Goal: Information Seeking & Learning: Learn about a topic

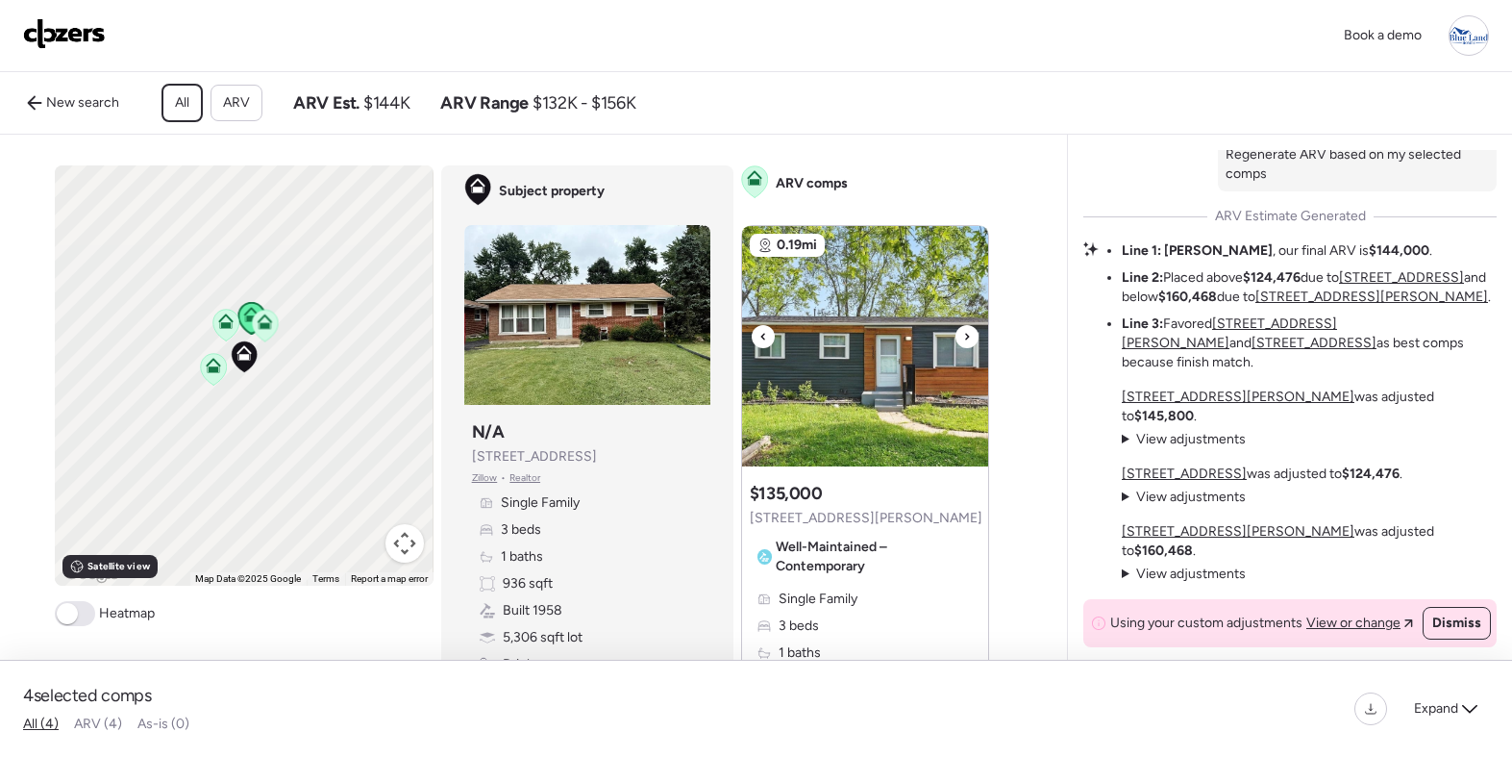
click at [967, 337] on icon at bounding box center [967, 336] width 4 height 7
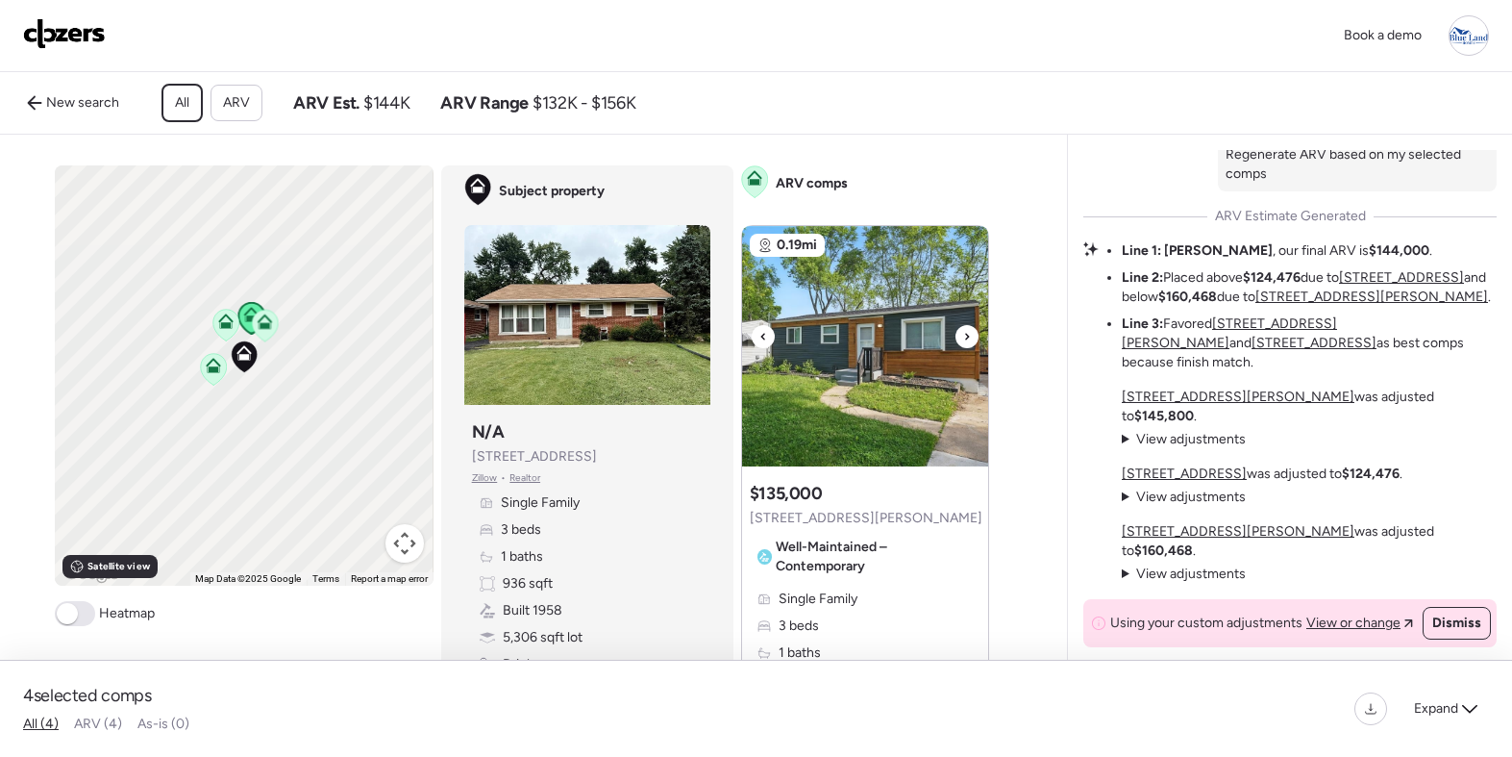
click at [967, 337] on icon at bounding box center [967, 336] width 4 height 7
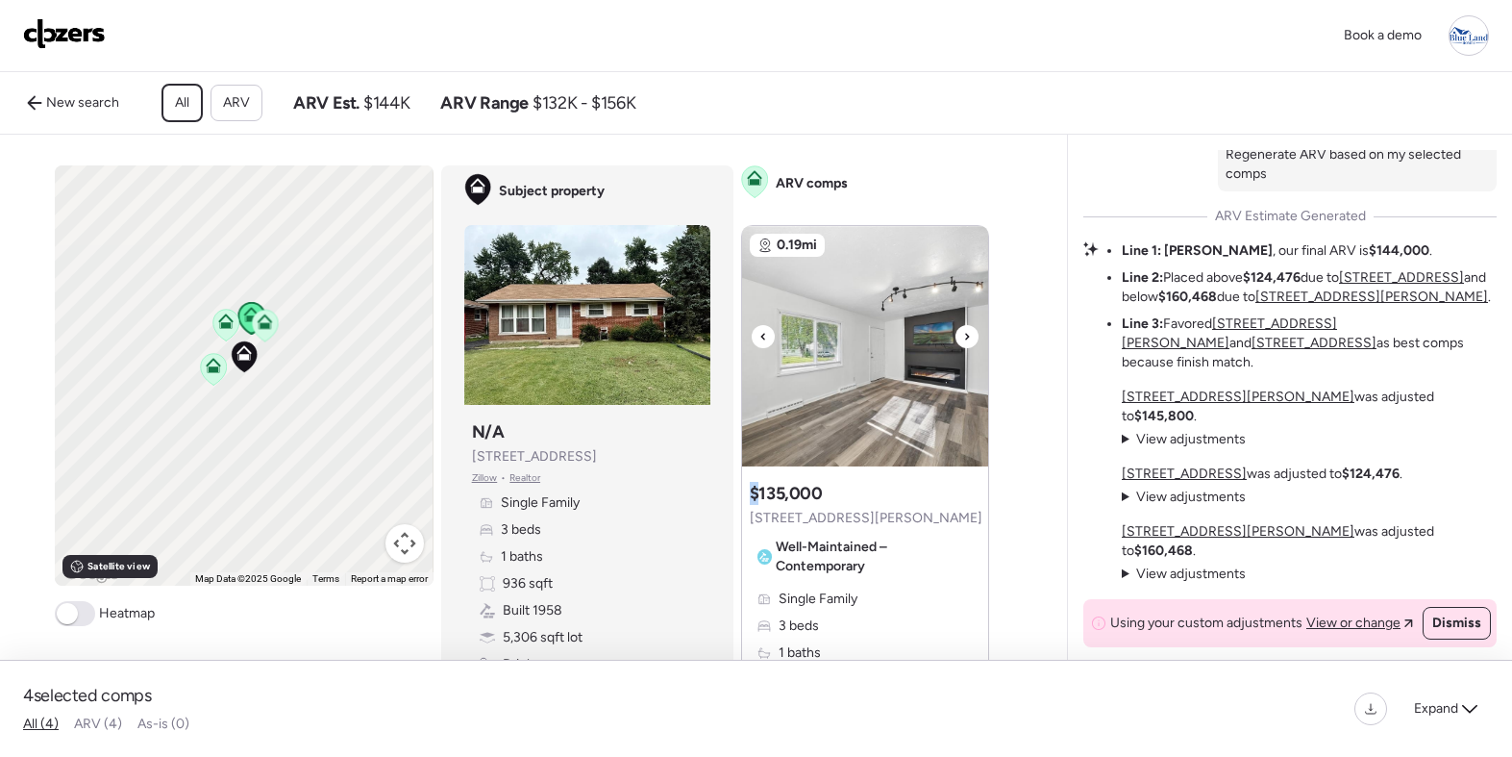
click at [967, 337] on icon at bounding box center [967, 336] width 4 height 7
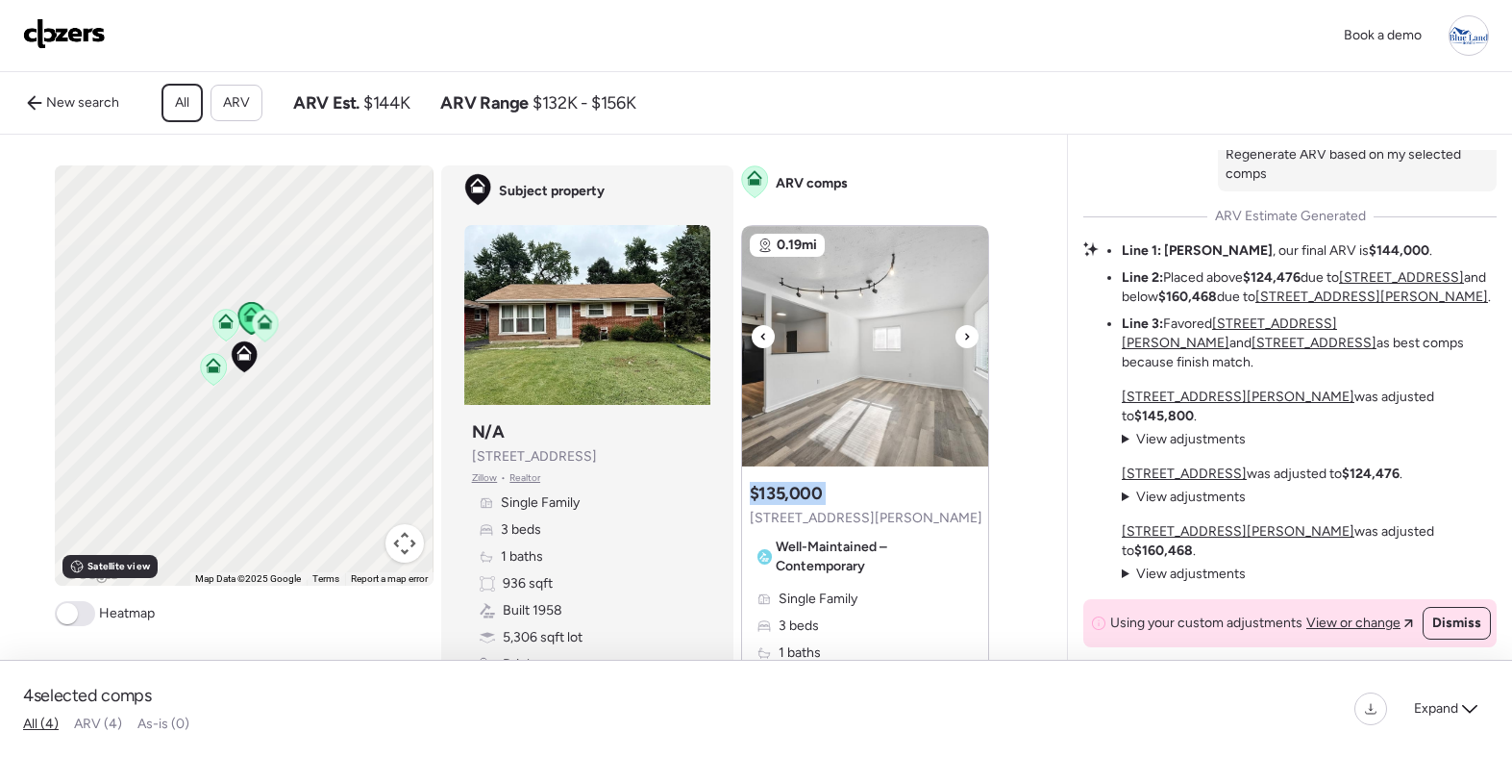
click at [967, 337] on icon at bounding box center [967, 336] width 4 height 7
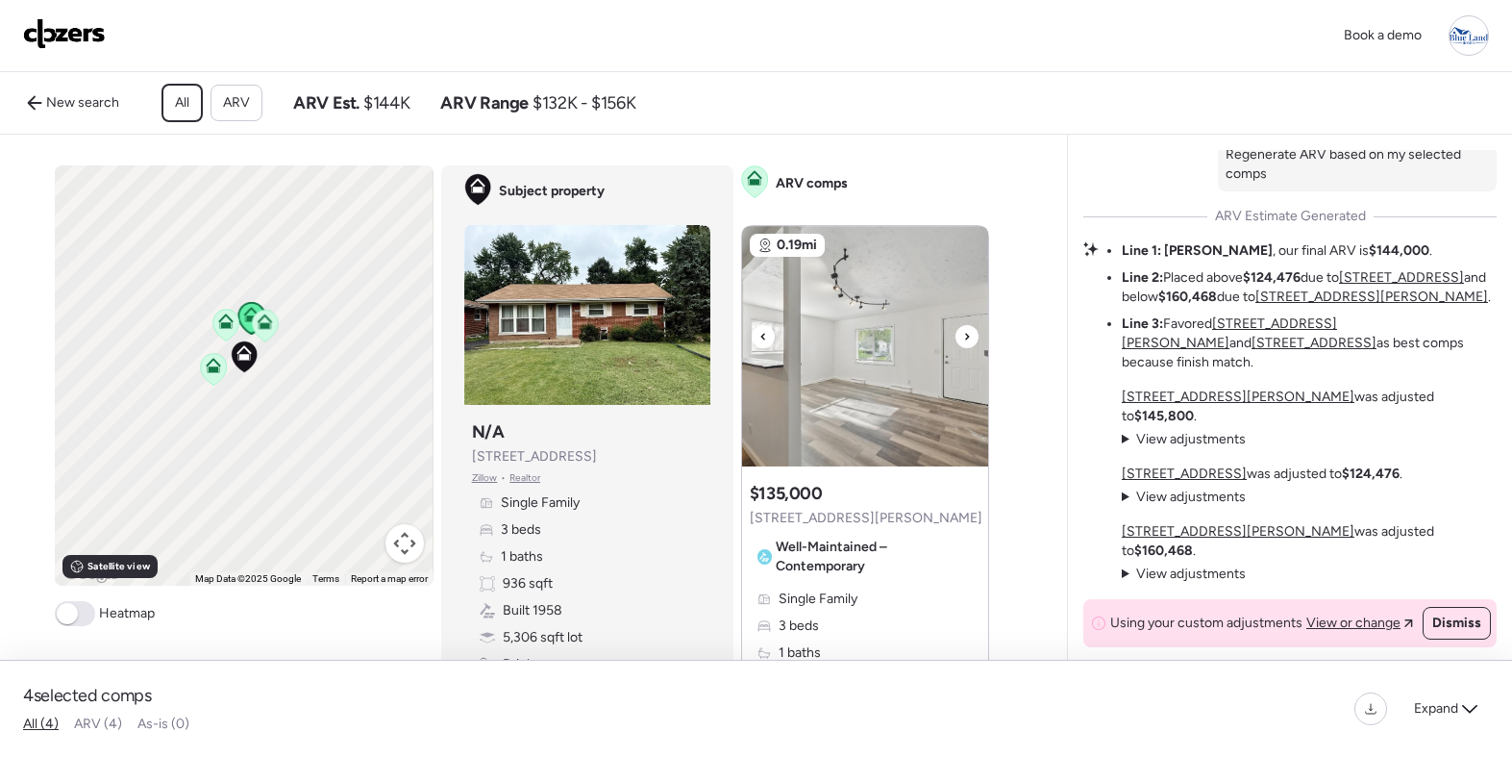
click at [967, 338] on icon at bounding box center [967, 336] width 4 height 7
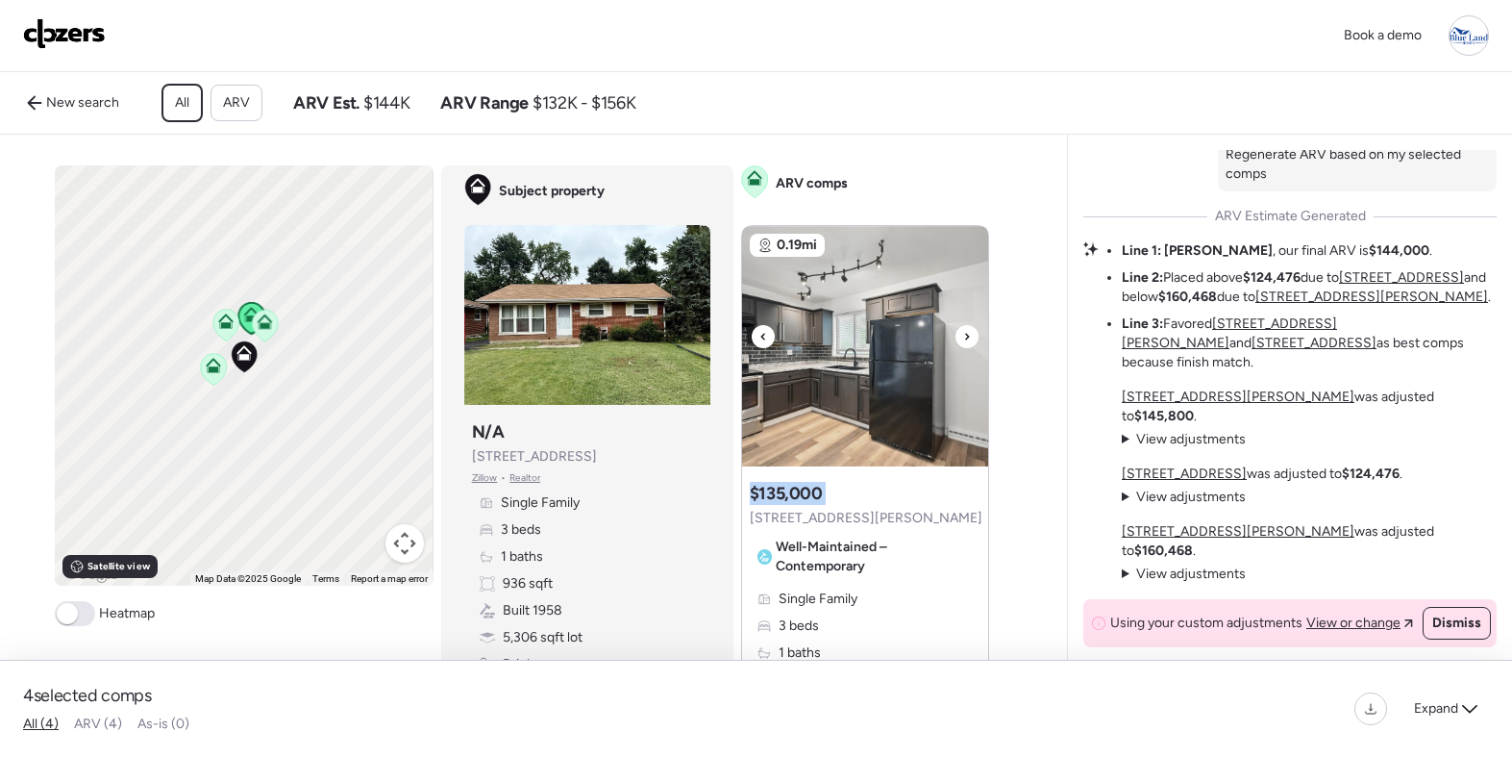
click at [967, 338] on icon at bounding box center [967, 336] width 4 height 7
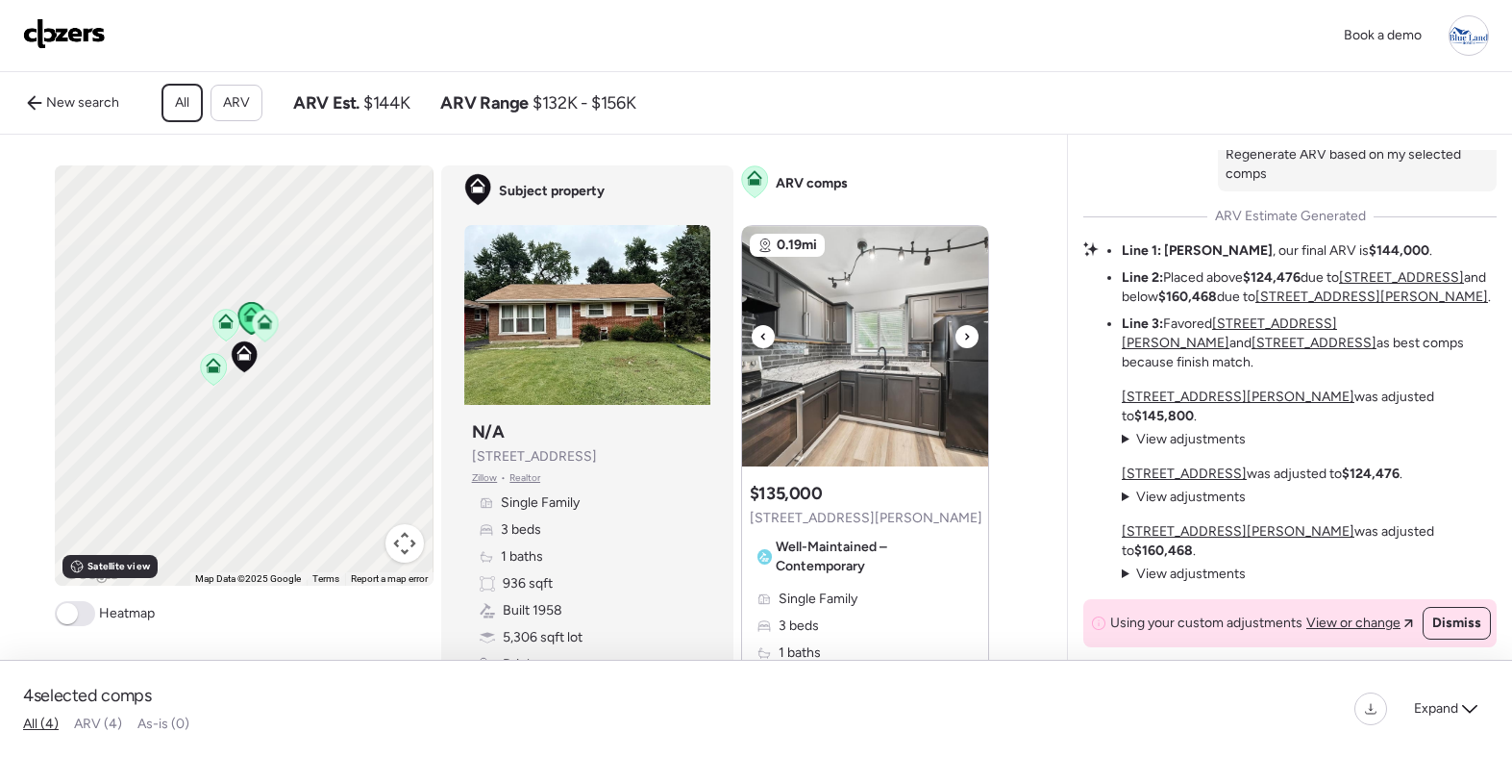
click at [967, 338] on icon at bounding box center [967, 336] width 4 height 7
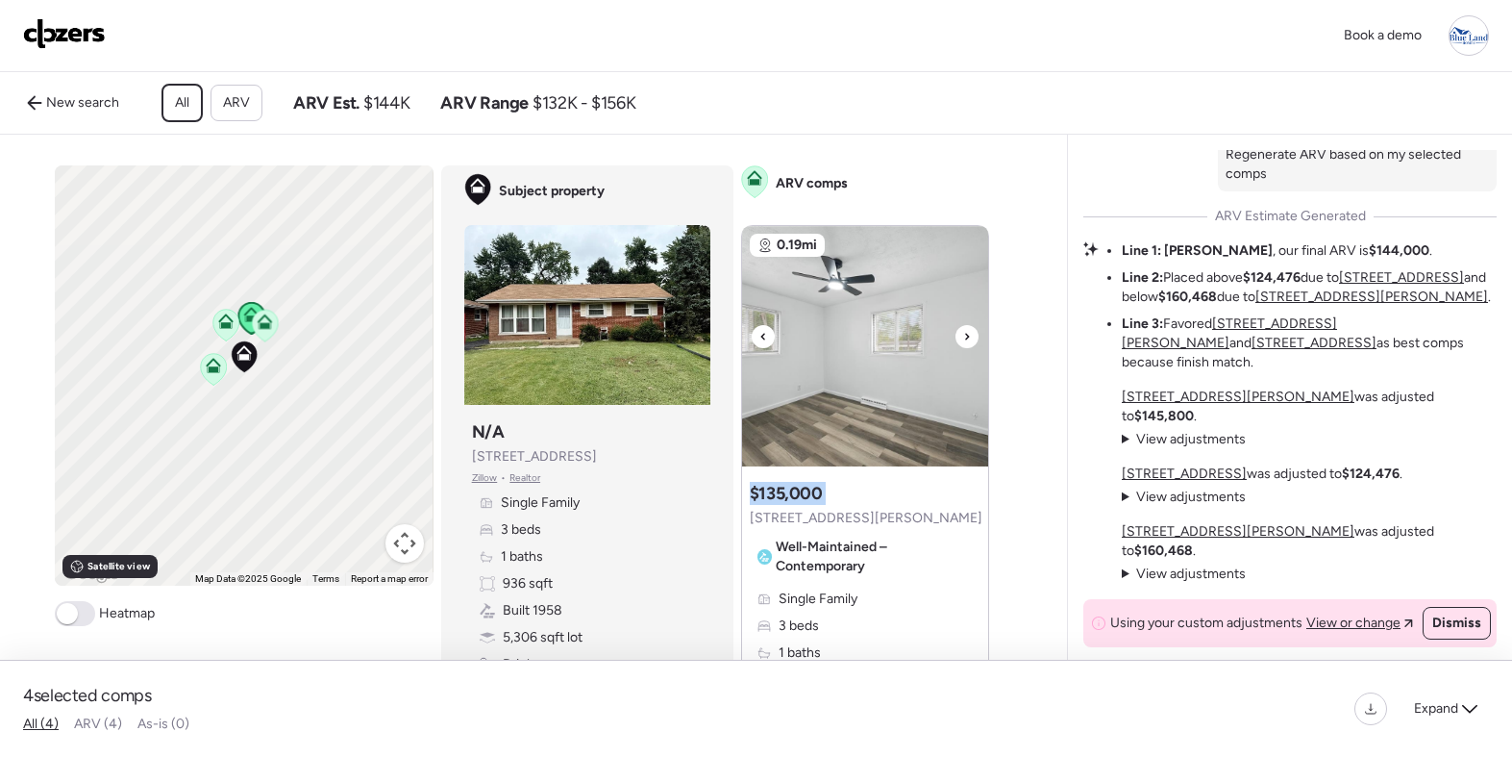
click at [967, 338] on icon at bounding box center [967, 336] width 4 height 7
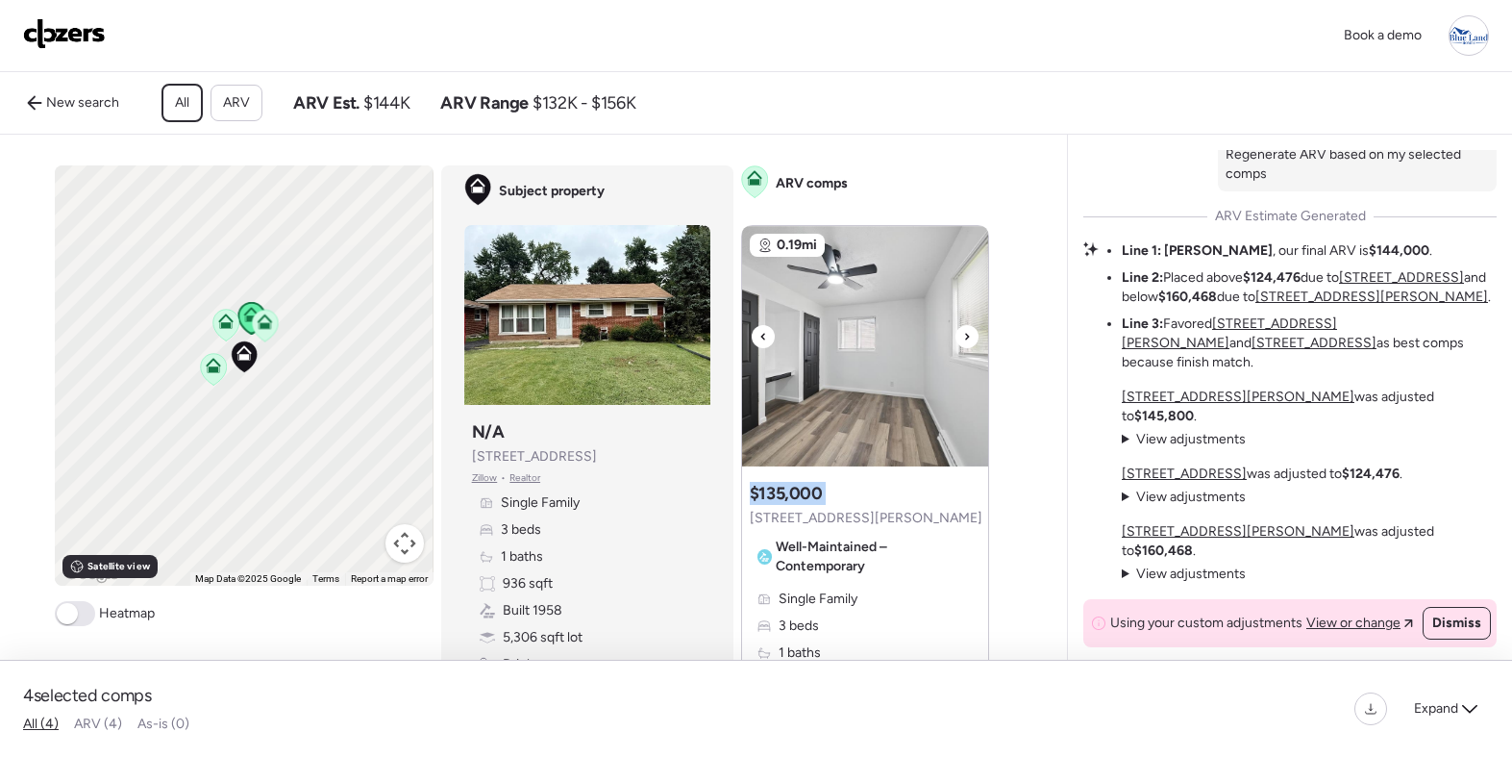
click at [967, 338] on icon at bounding box center [967, 336] width 4 height 7
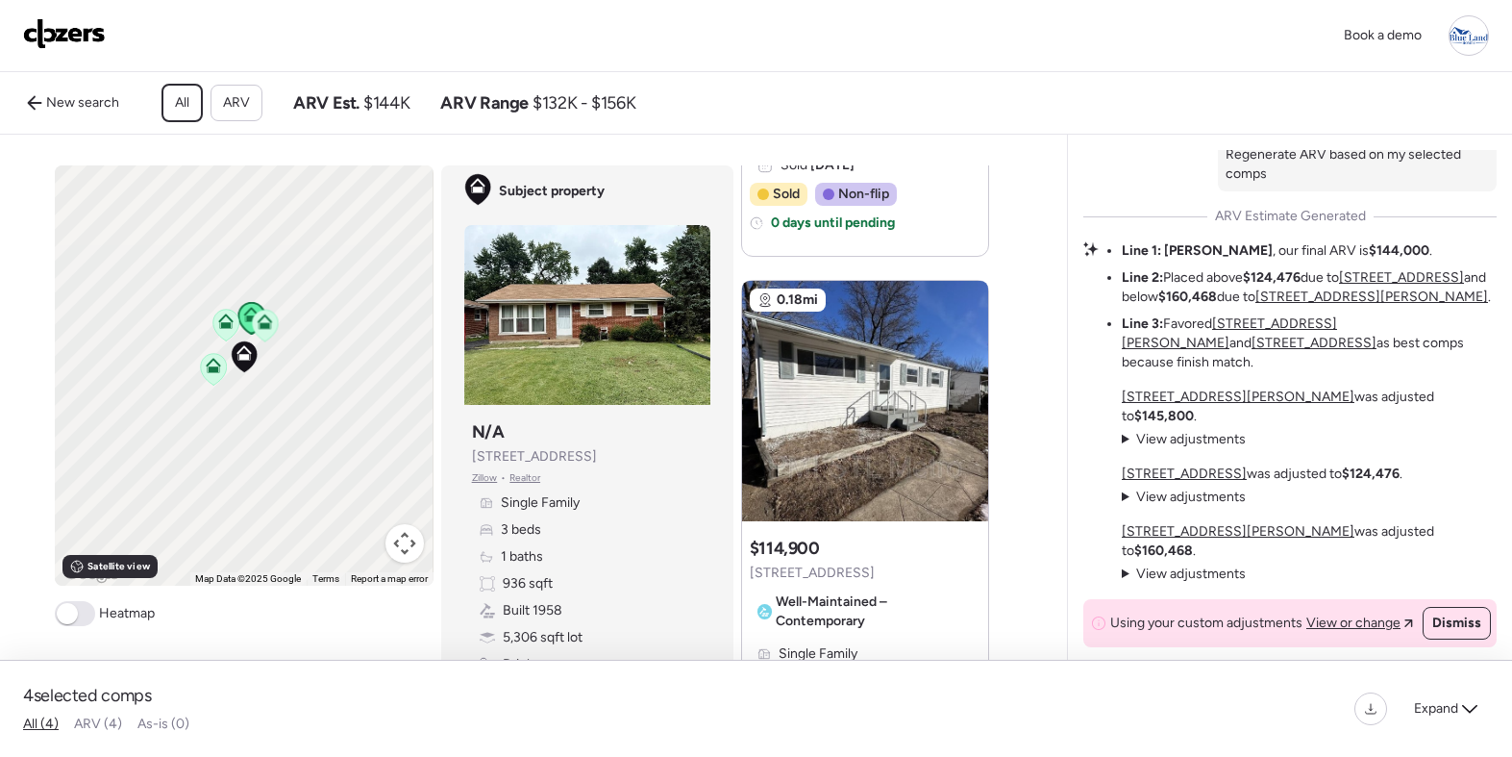
scroll to position [654, 0]
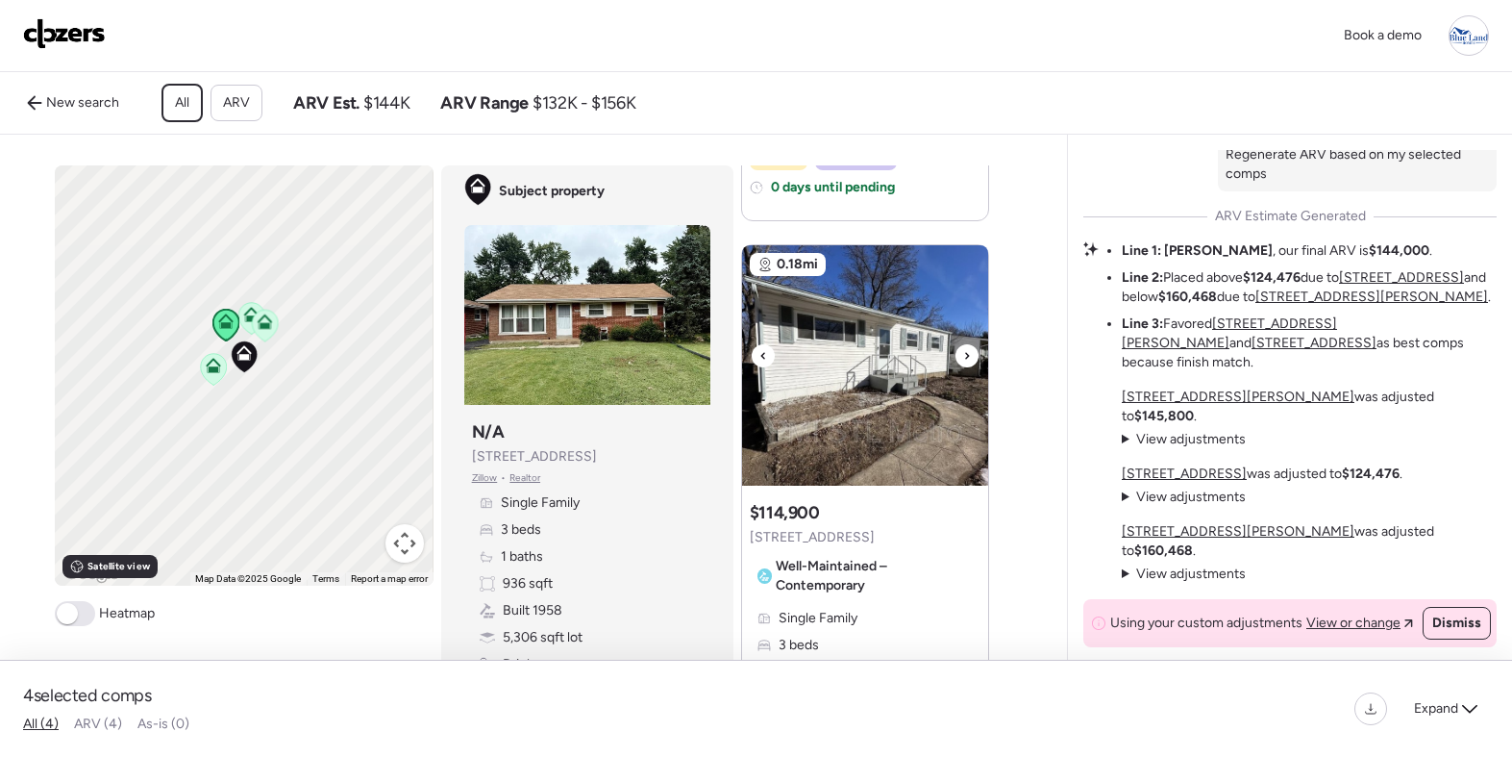
click at [964, 349] on icon at bounding box center [967, 355] width 8 height 23
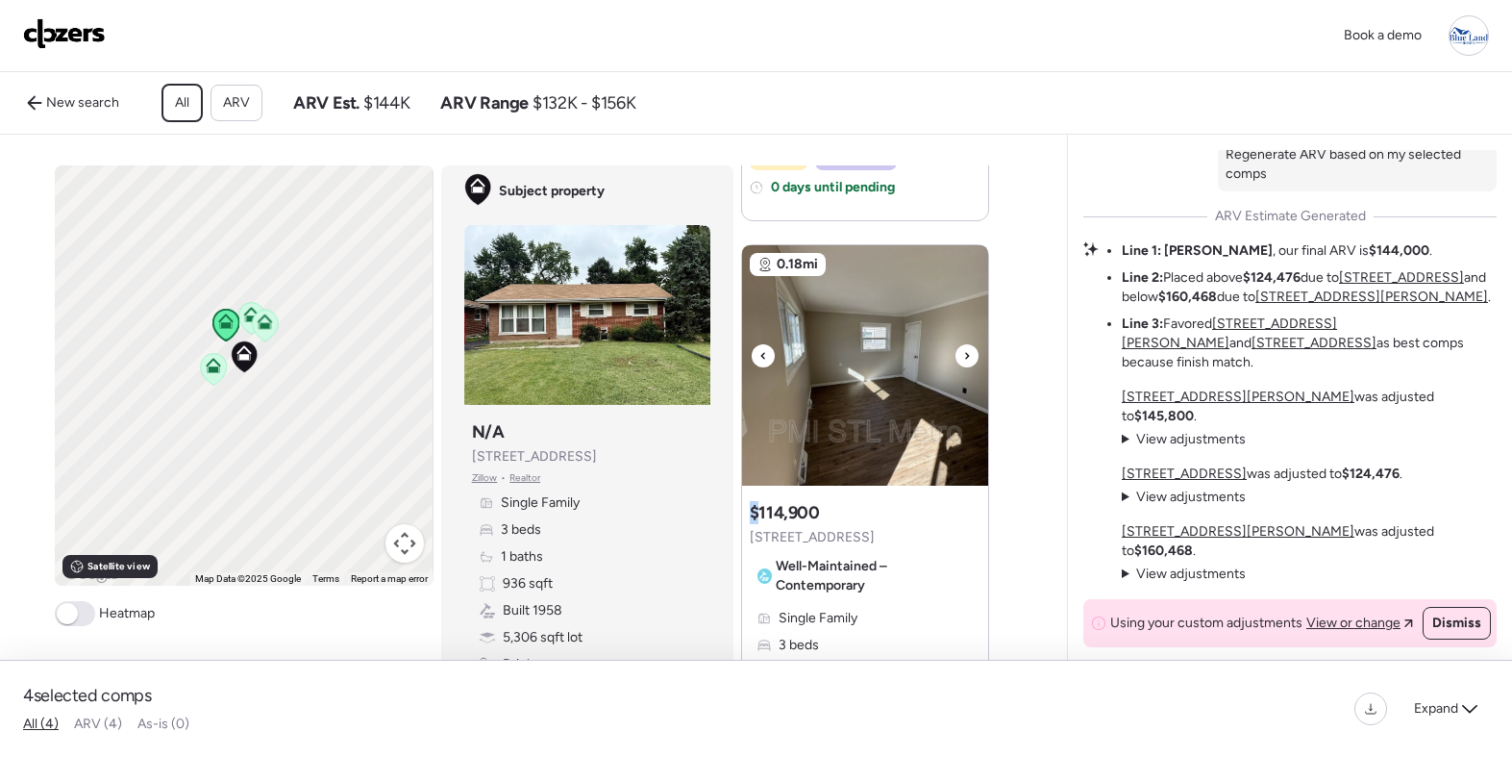
click at [964, 349] on icon at bounding box center [967, 355] width 8 height 23
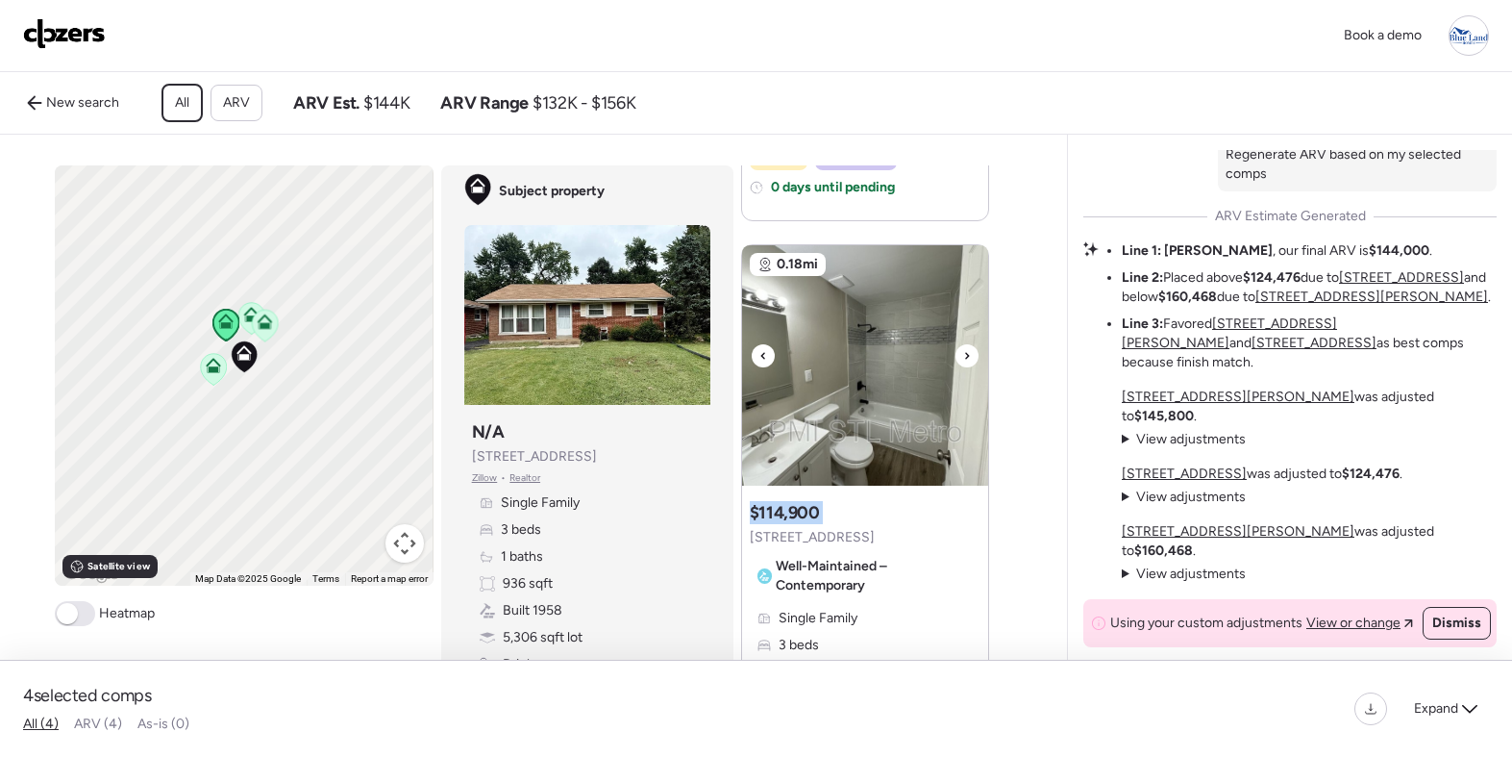
click at [964, 349] on icon at bounding box center [967, 355] width 8 height 23
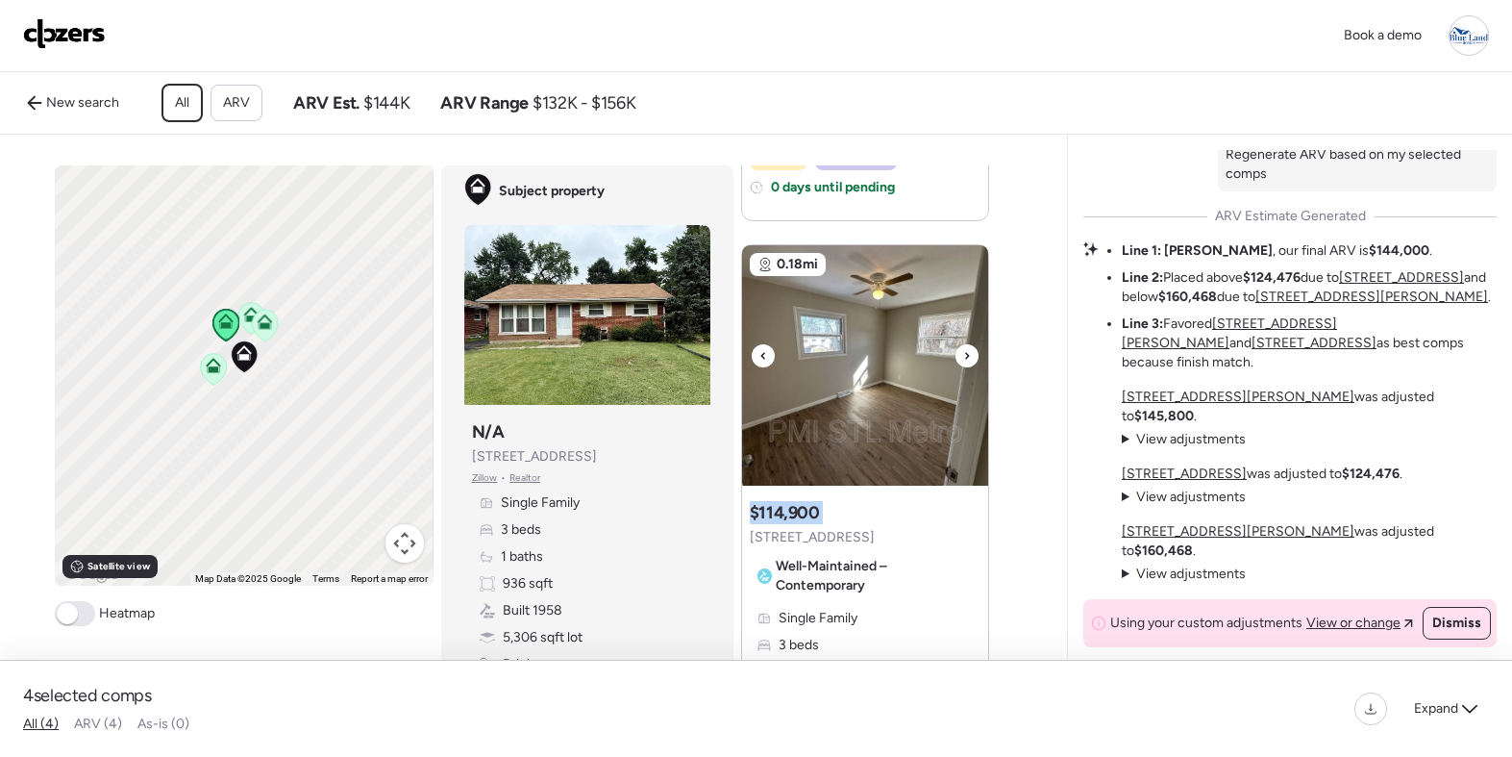
click at [964, 349] on icon at bounding box center [967, 355] width 8 height 23
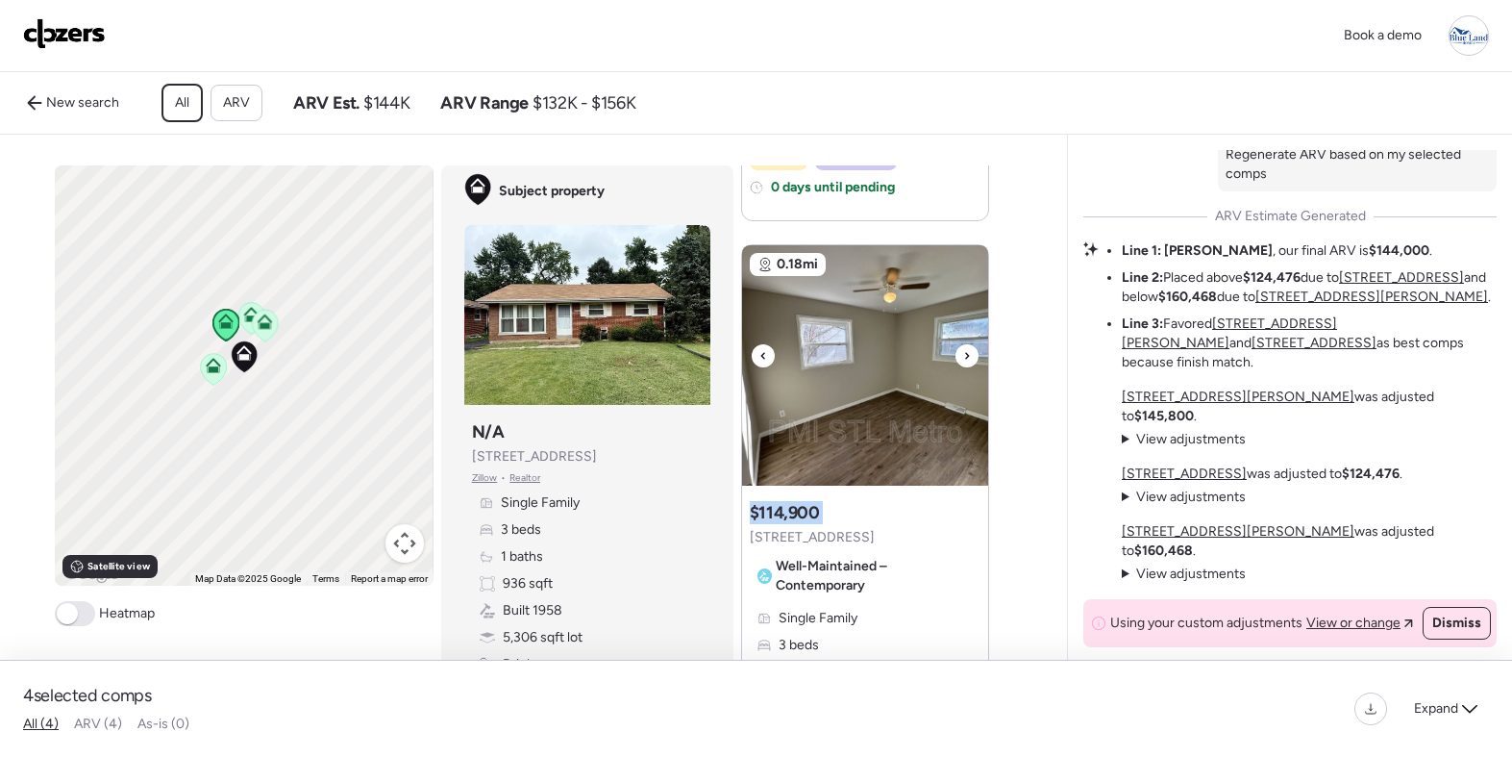
click at [964, 349] on icon at bounding box center [967, 355] width 8 height 23
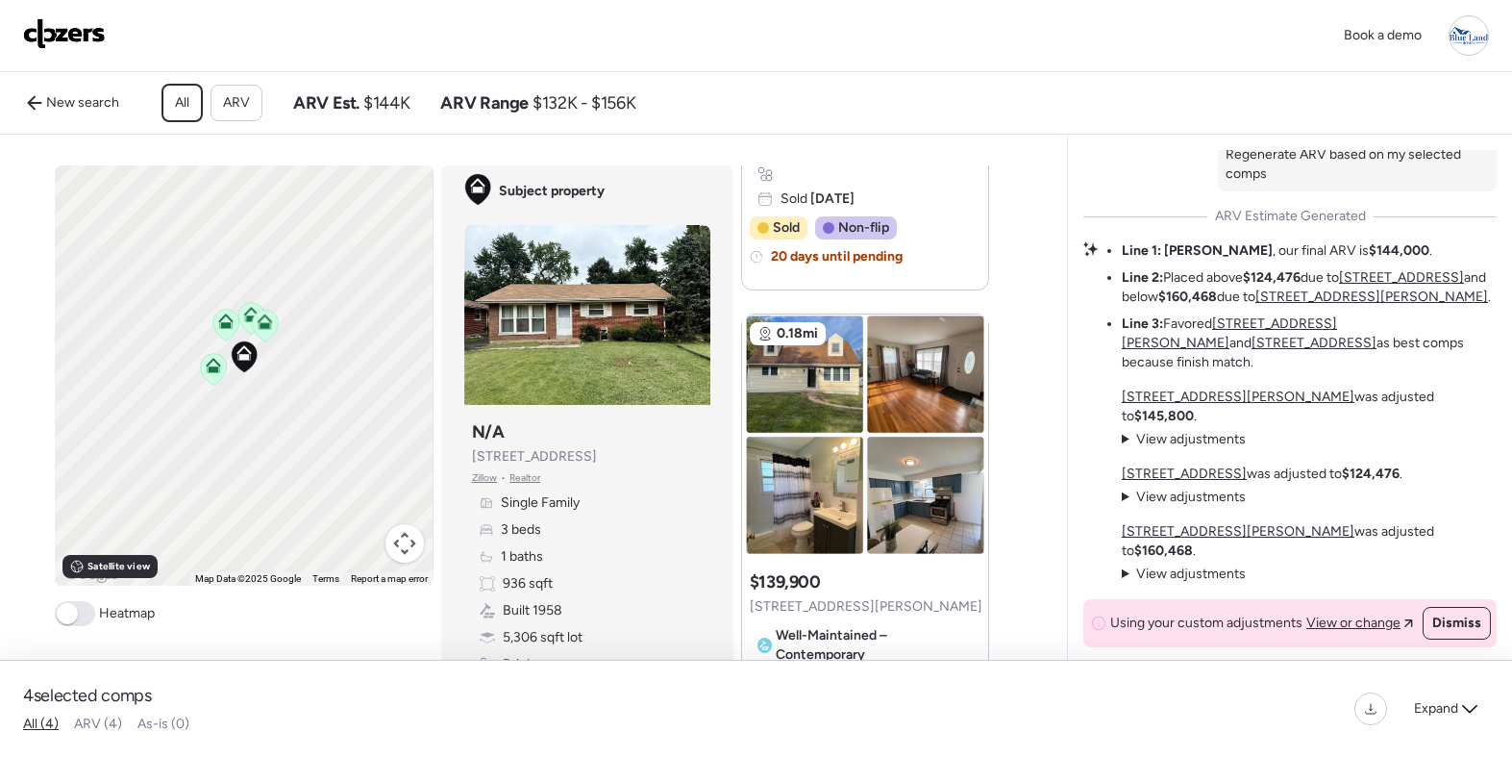
scroll to position [1261, 0]
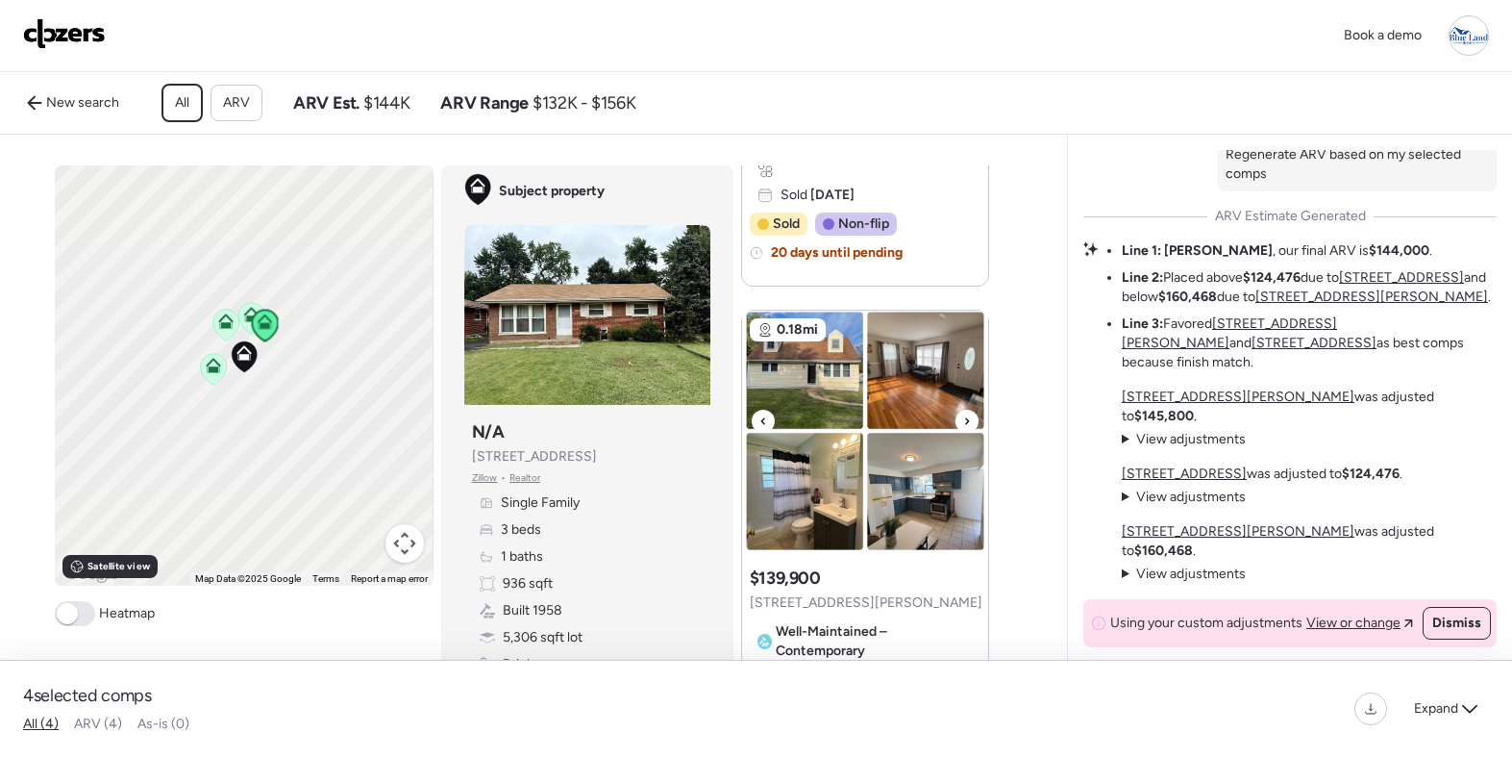
click at [799, 392] on img at bounding box center [865, 430] width 246 height 240
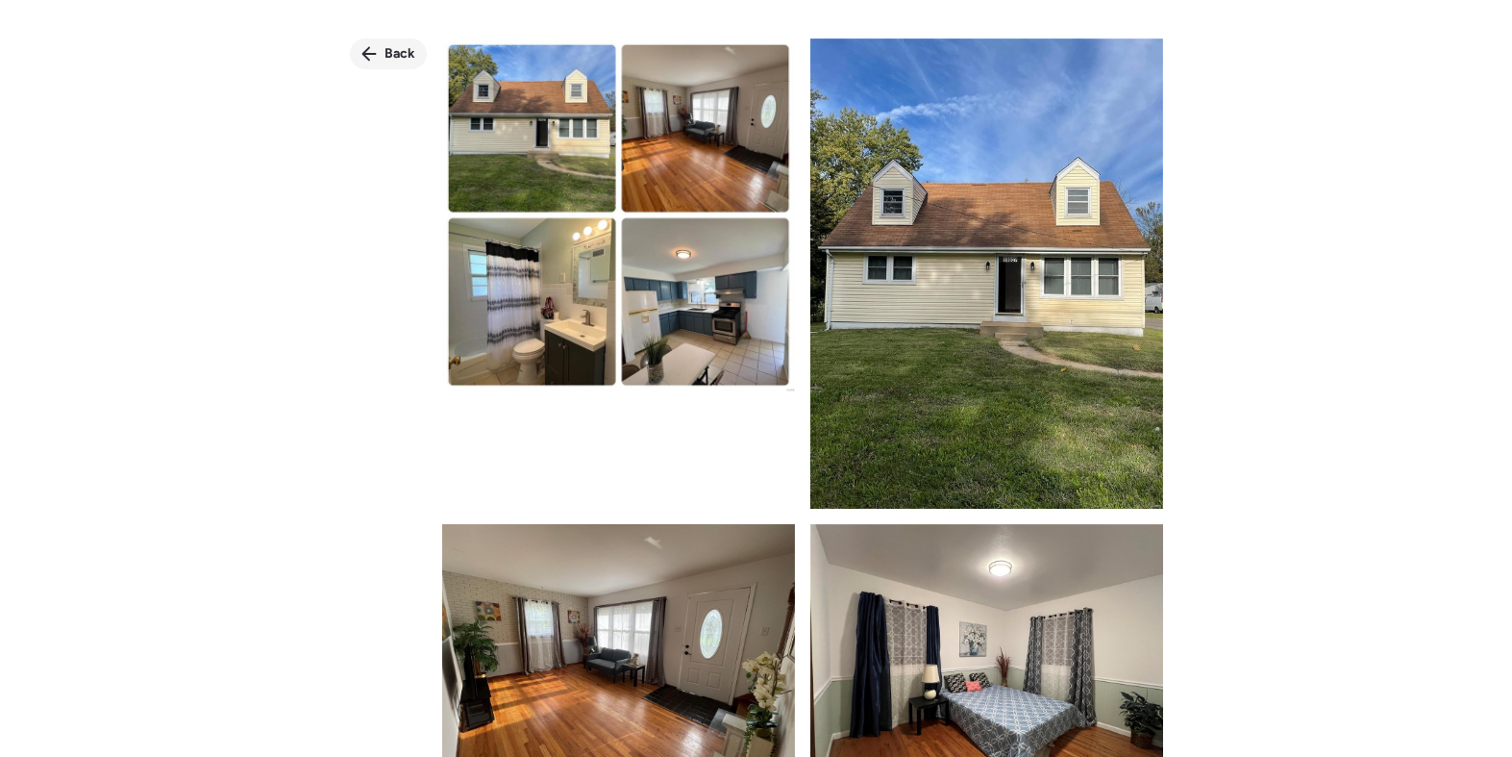
click at [380, 54] on div "Back" at bounding box center [388, 53] width 77 height 31
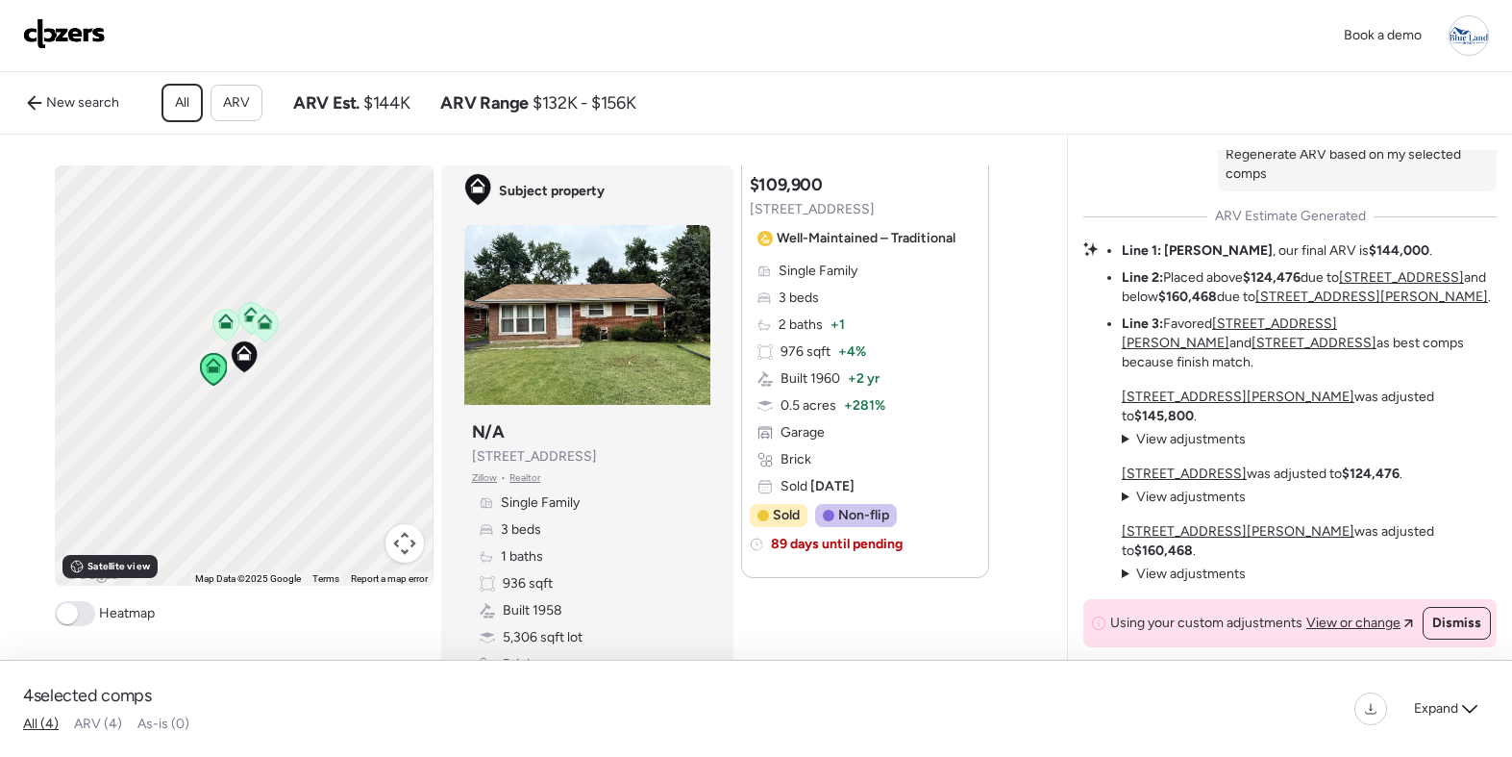
scroll to position [2379, 0]
